Goal: Information Seeking & Learning: Learn about a topic

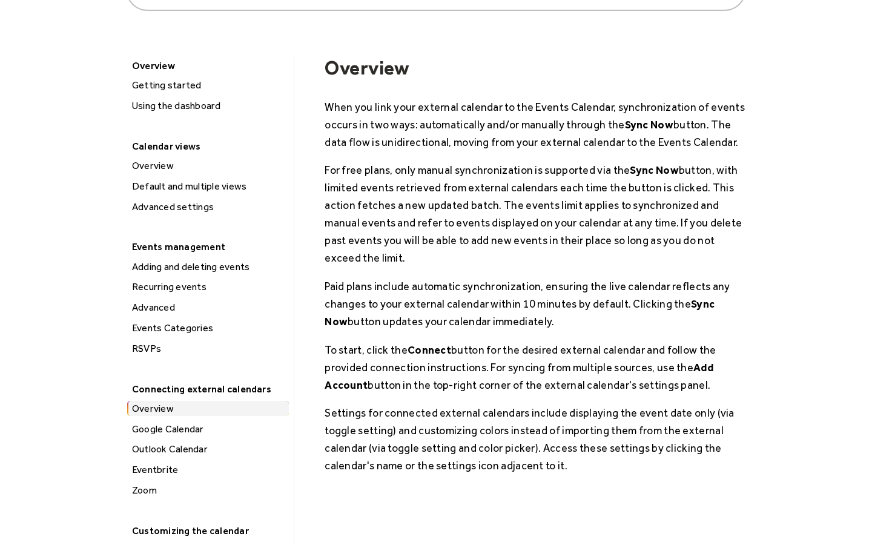
scroll to position [136, 0]
click at [156, 311] on div "Advanced" at bounding box center [208, 308] width 160 height 16
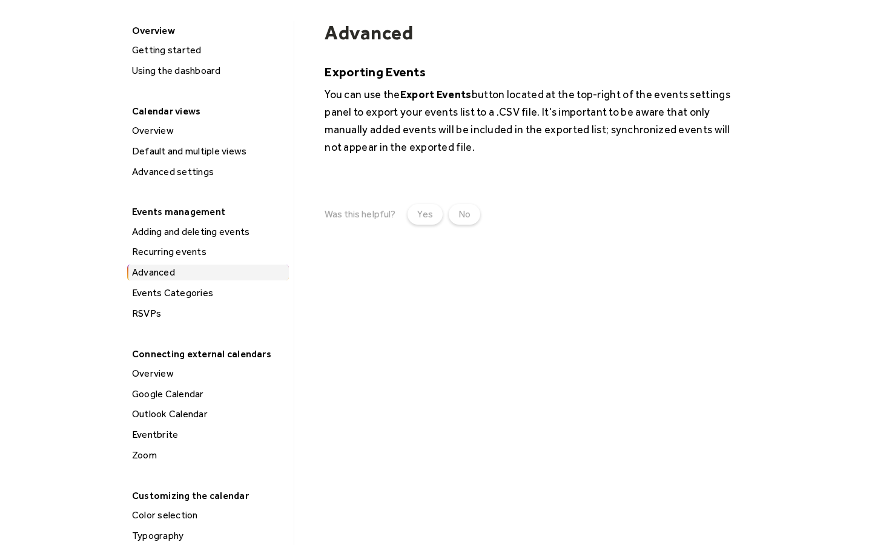
scroll to position [173, 0]
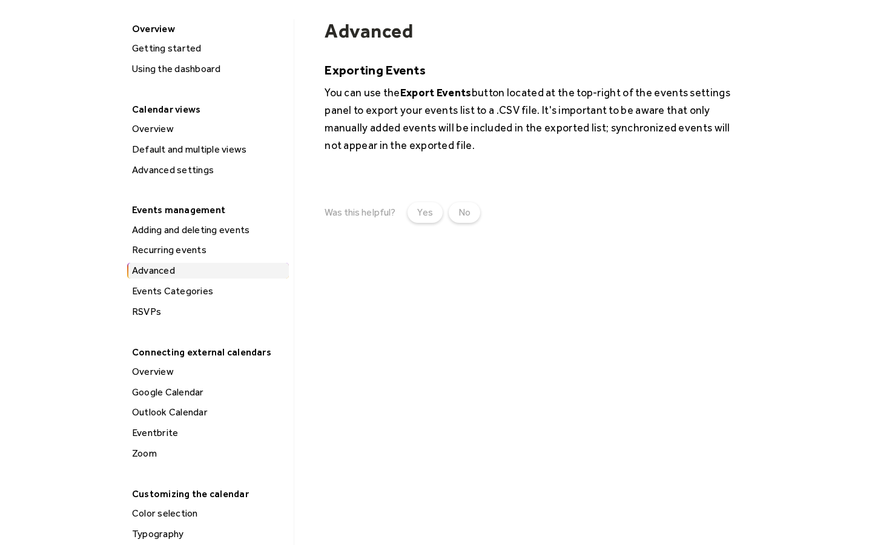
click at [183, 174] on div "Advanced settings" at bounding box center [208, 170] width 160 height 16
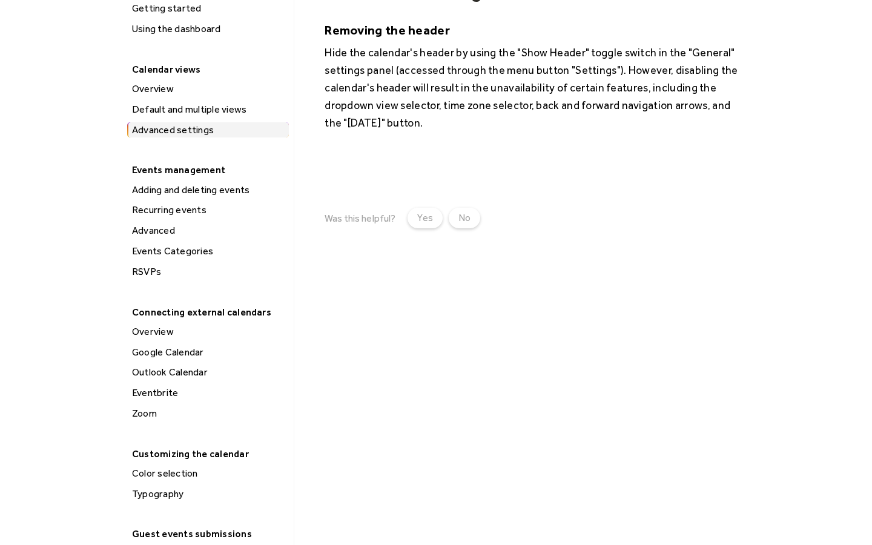
scroll to position [214, 0]
click at [168, 399] on div "Eventbrite" at bounding box center [207, 394] width 162 height 21
click at [169, 390] on div "Eventbrite" at bounding box center [208, 392] width 160 height 16
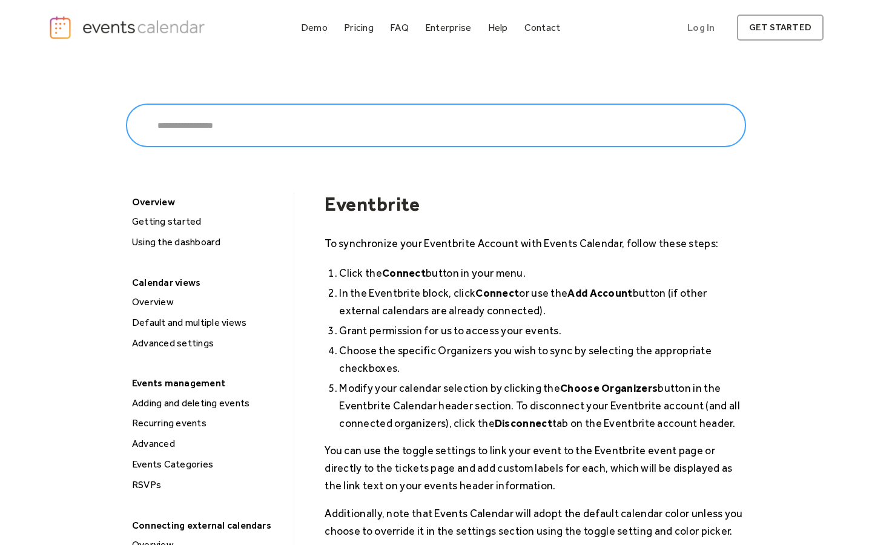
click at [285, 128] on input "search" at bounding box center [436, 125] width 620 height 44
type input "*******"
click input "******" at bounding box center [0, 0] width 0 height 0
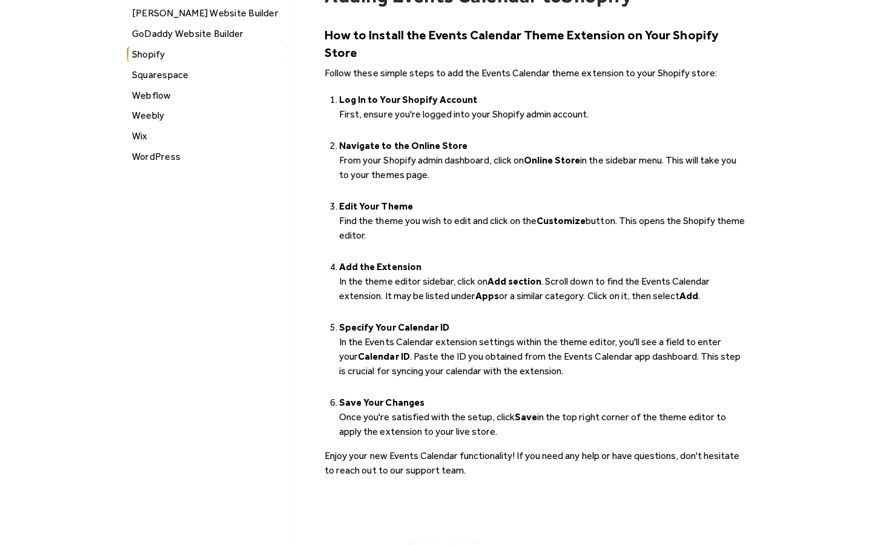
scroll to position [120, 0]
